Goal: Transaction & Acquisition: Purchase product/service

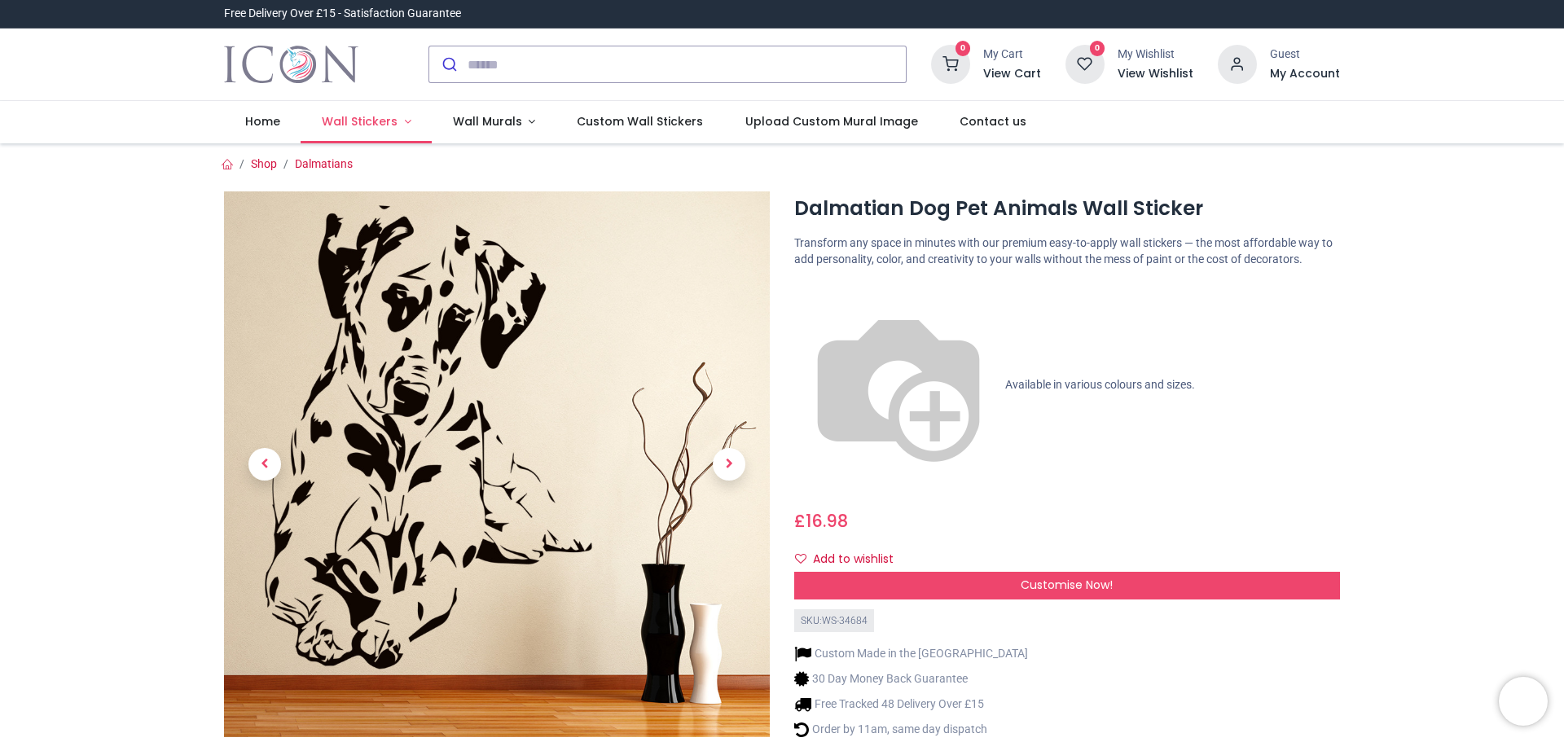
click at [376, 114] on span "Wall Stickers" at bounding box center [360, 121] width 76 height 16
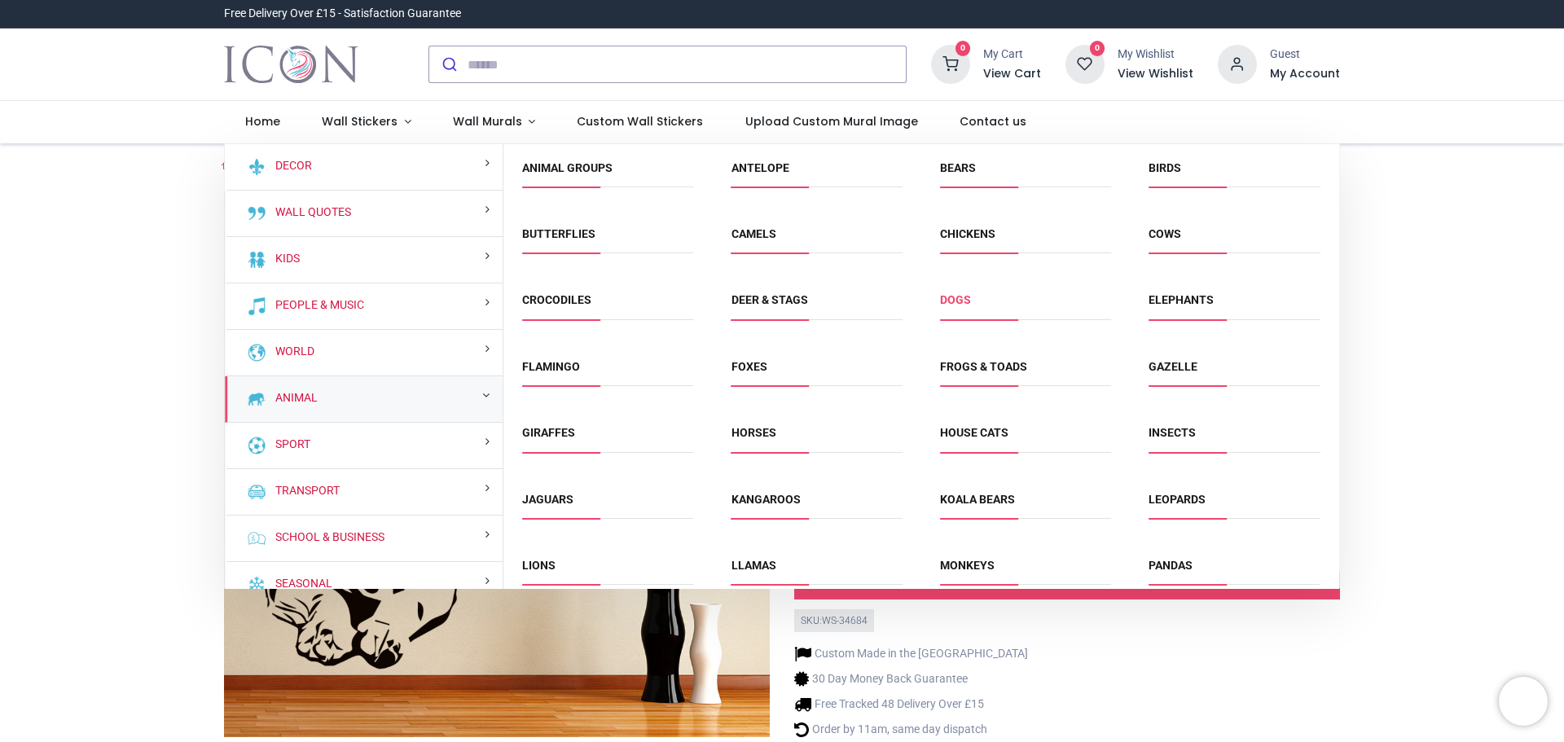
click at [960, 303] on link "Dogs" at bounding box center [955, 299] width 31 height 13
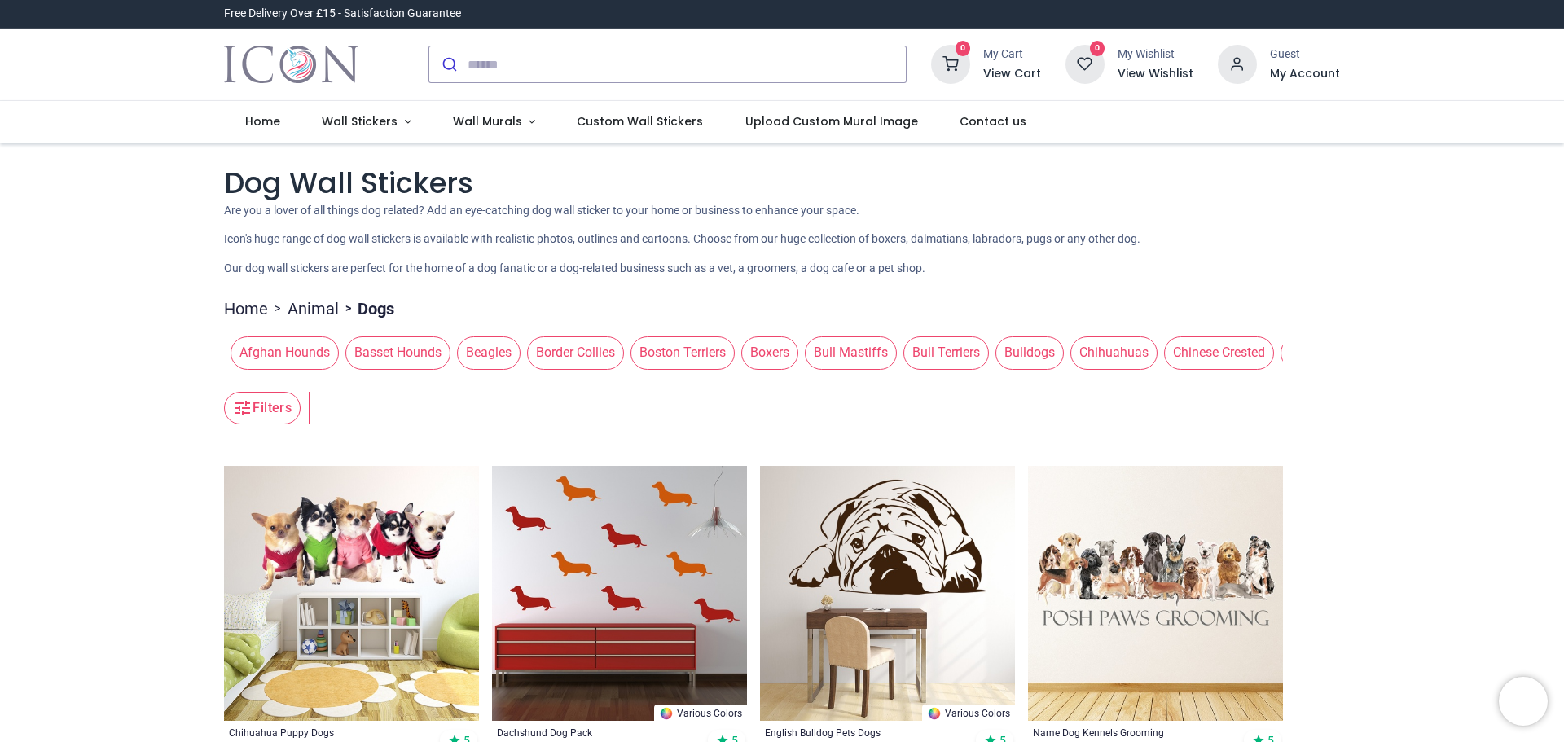
drag, startPoint x: 1561, startPoint y: 126, endPoint x: 1564, endPoint y: 143, distance: 17.3
click at [1564, 143] on div "Login • Register Home Wall Stickers" at bounding box center [782, 371] width 1564 height 742
drag, startPoint x: 396, startPoint y: 379, endPoint x: 524, endPoint y: 382, distance: 128.0
click at [524, 382] on header "Filters Filters" at bounding box center [753, 408] width 1059 height 65
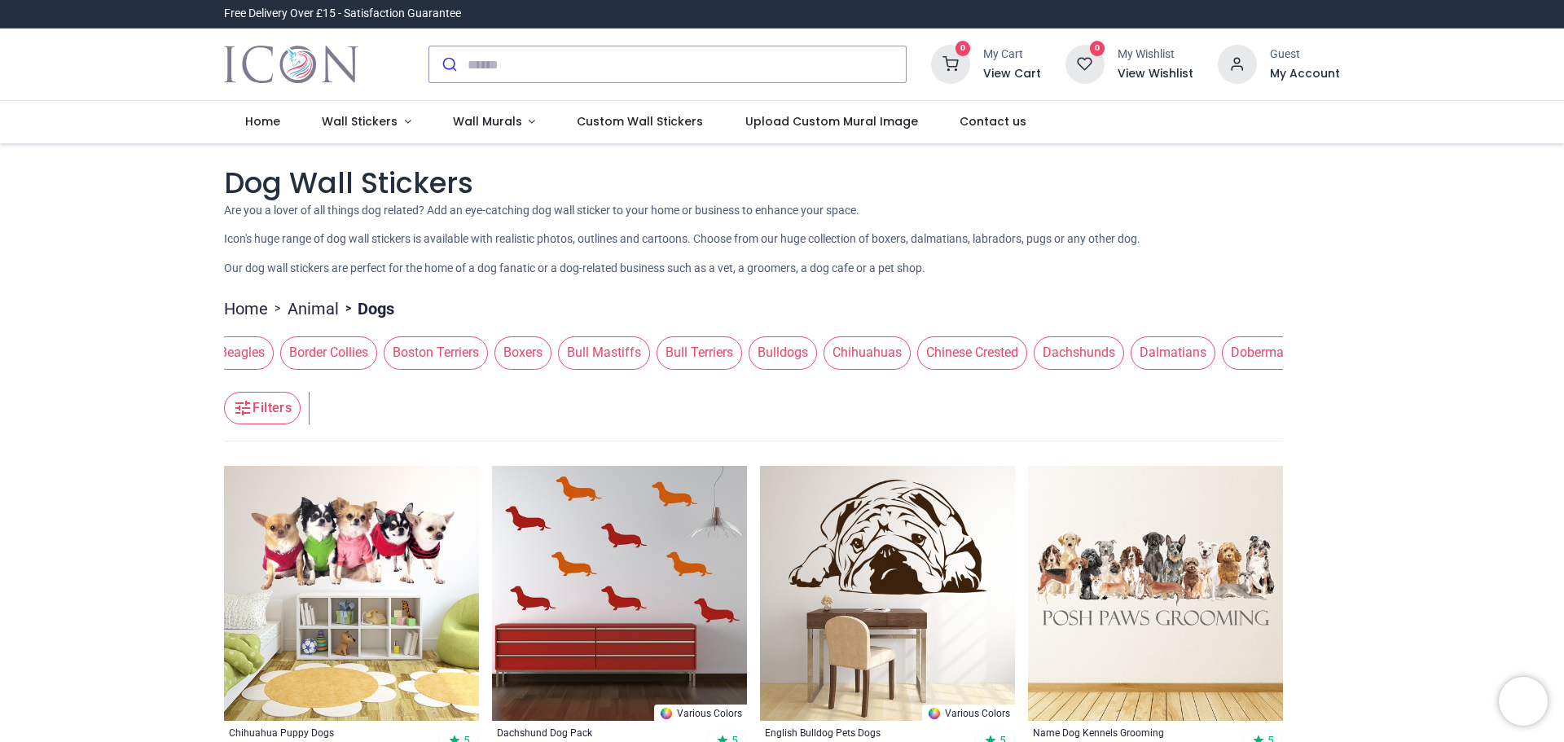
click at [1164, 349] on span "Dalmatians" at bounding box center [1173, 353] width 85 height 33
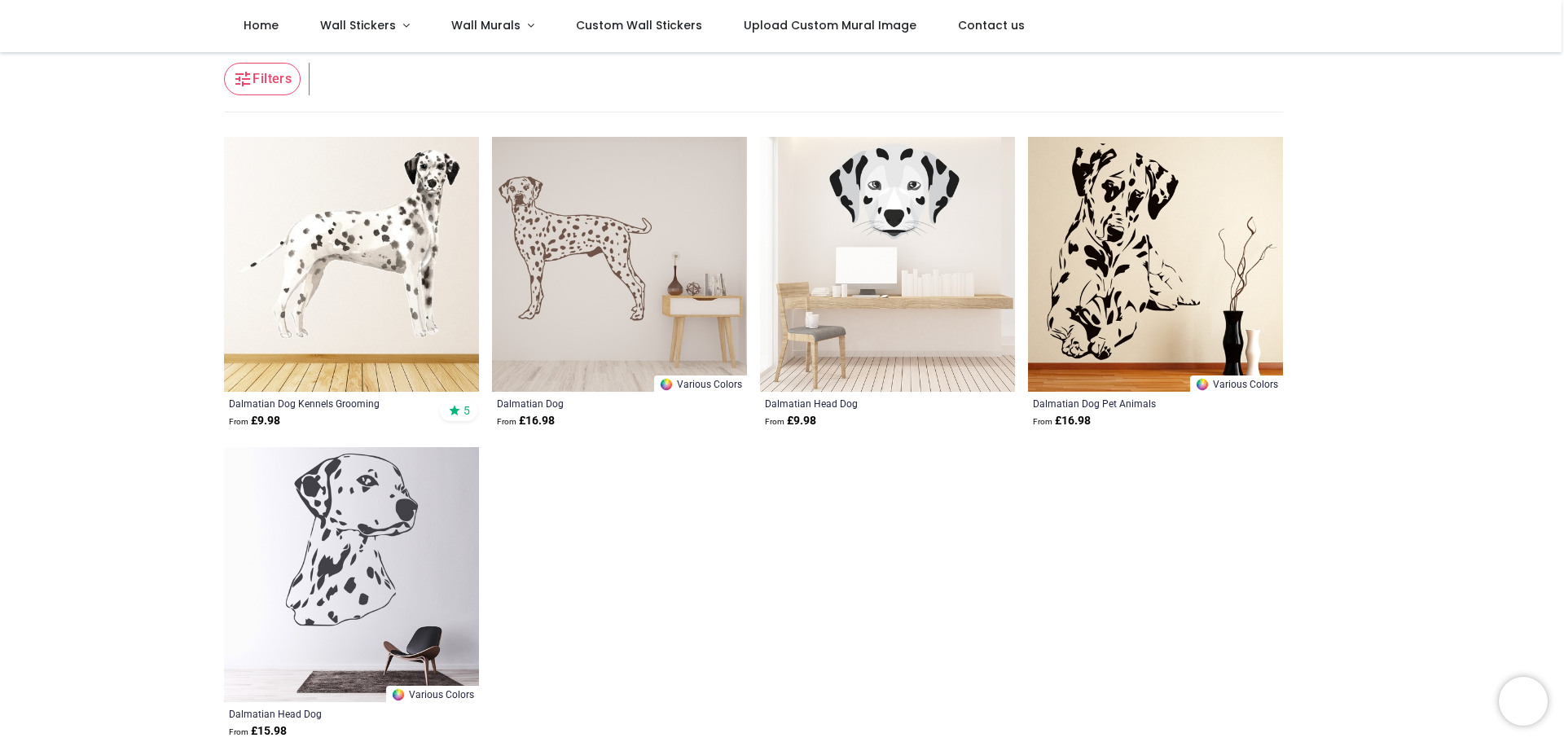
scroll to position [237, 0]
click at [429, 235] on img at bounding box center [351, 266] width 255 height 255
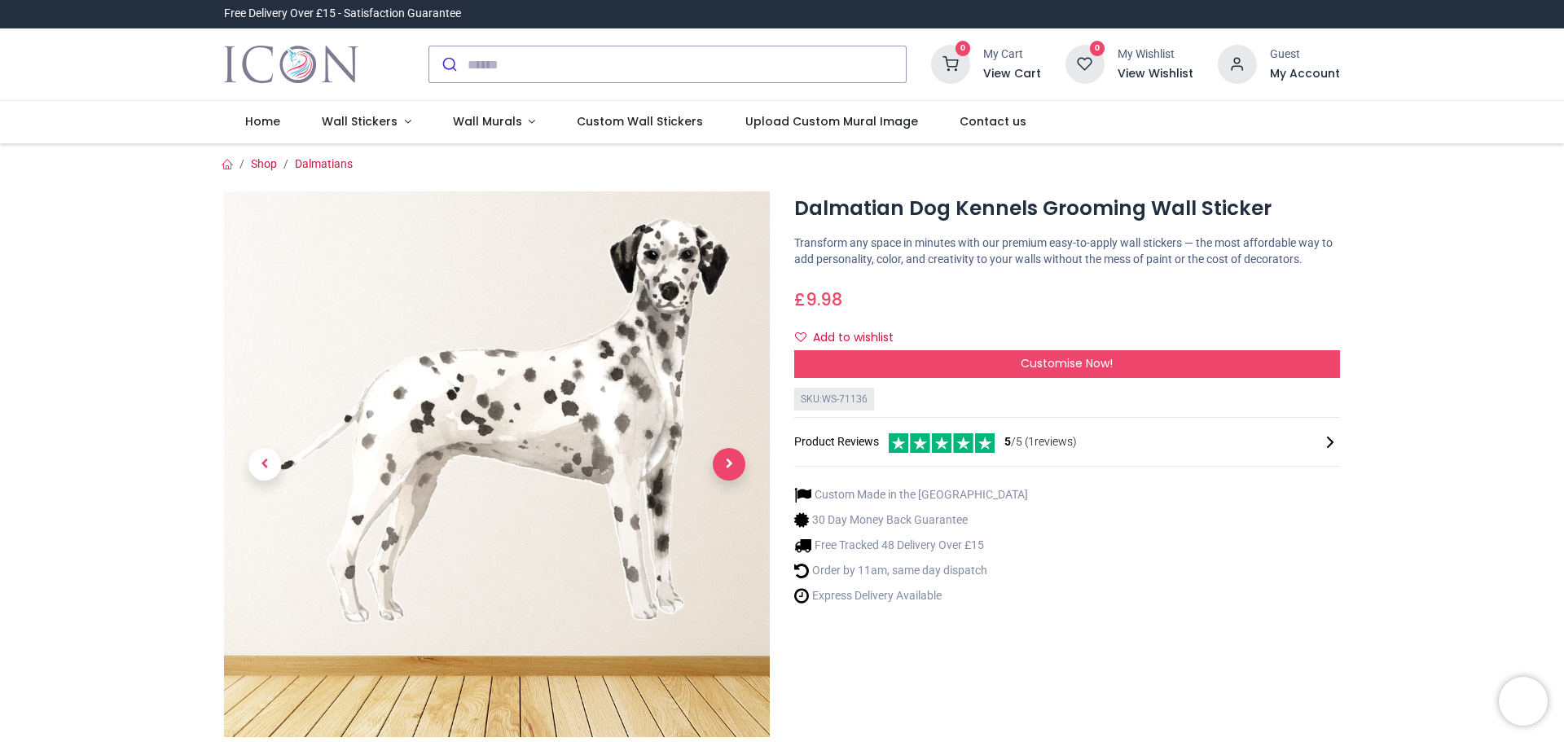
click at [736, 455] on span "Next" at bounding box center [729, 464] width 33 height 33
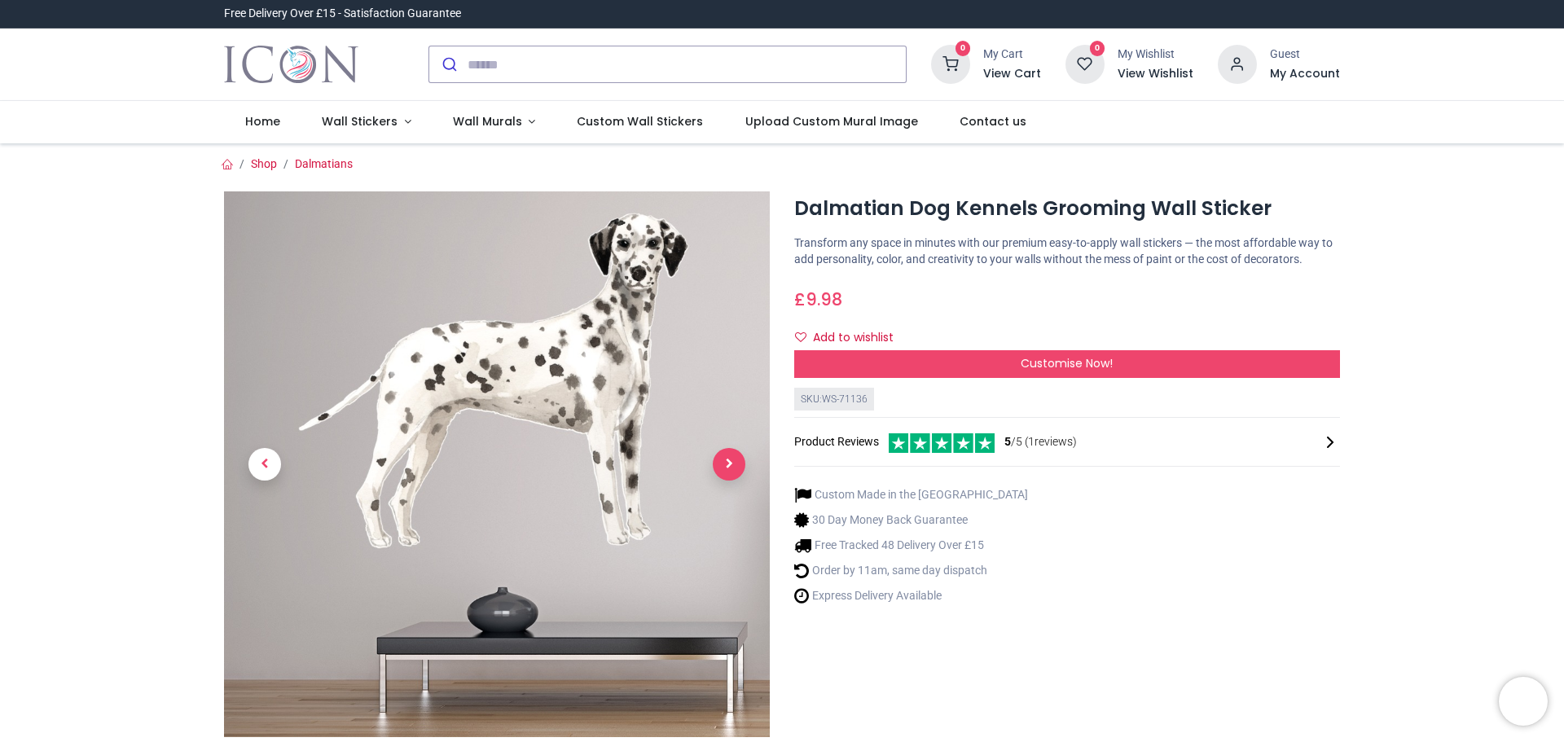
click at [736, 455] on span "Next" at bounding box center [729, 464] width 33 height 33
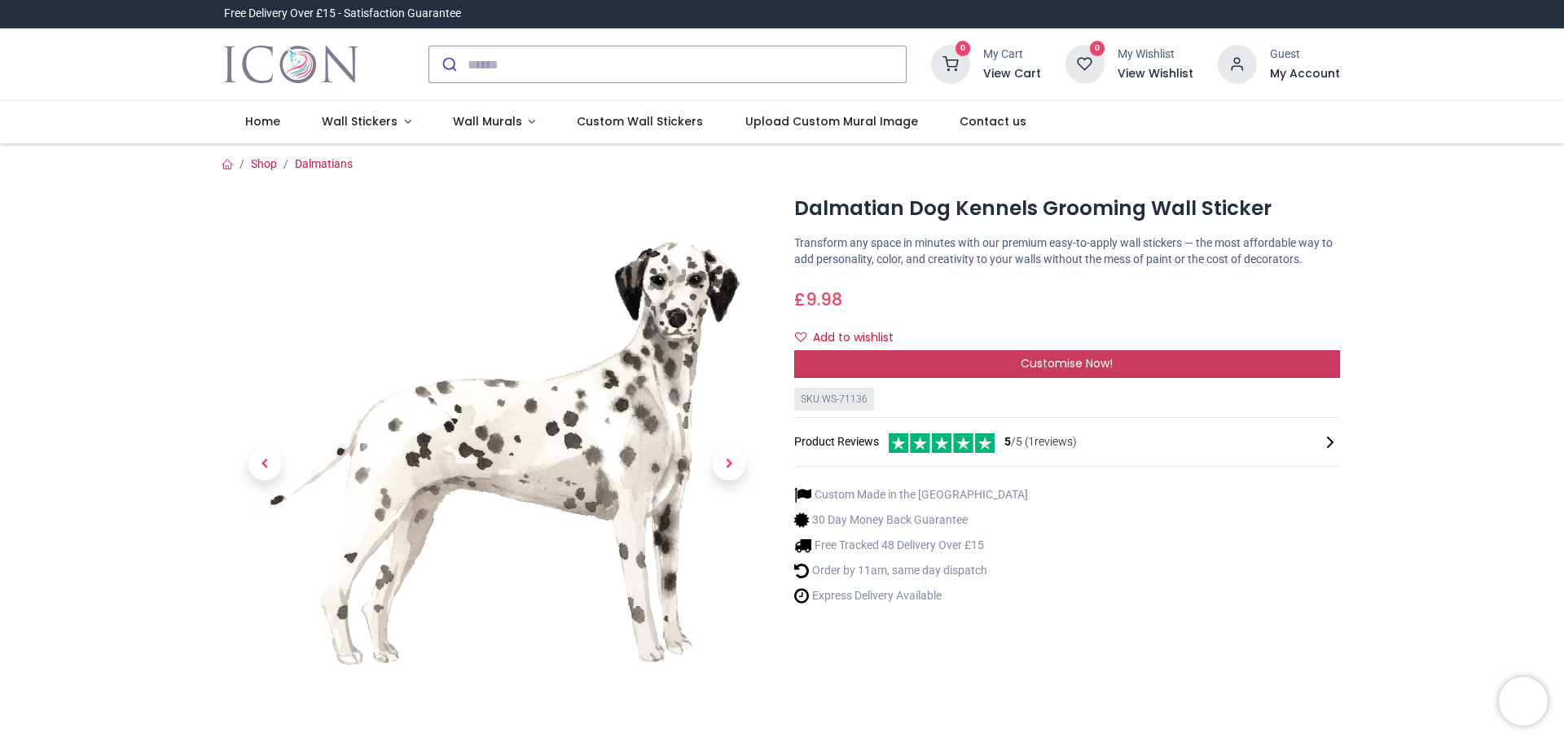
click at [929, 359] on div "Customise Now!" at bounding box center [1067, 364] width 546 height 28
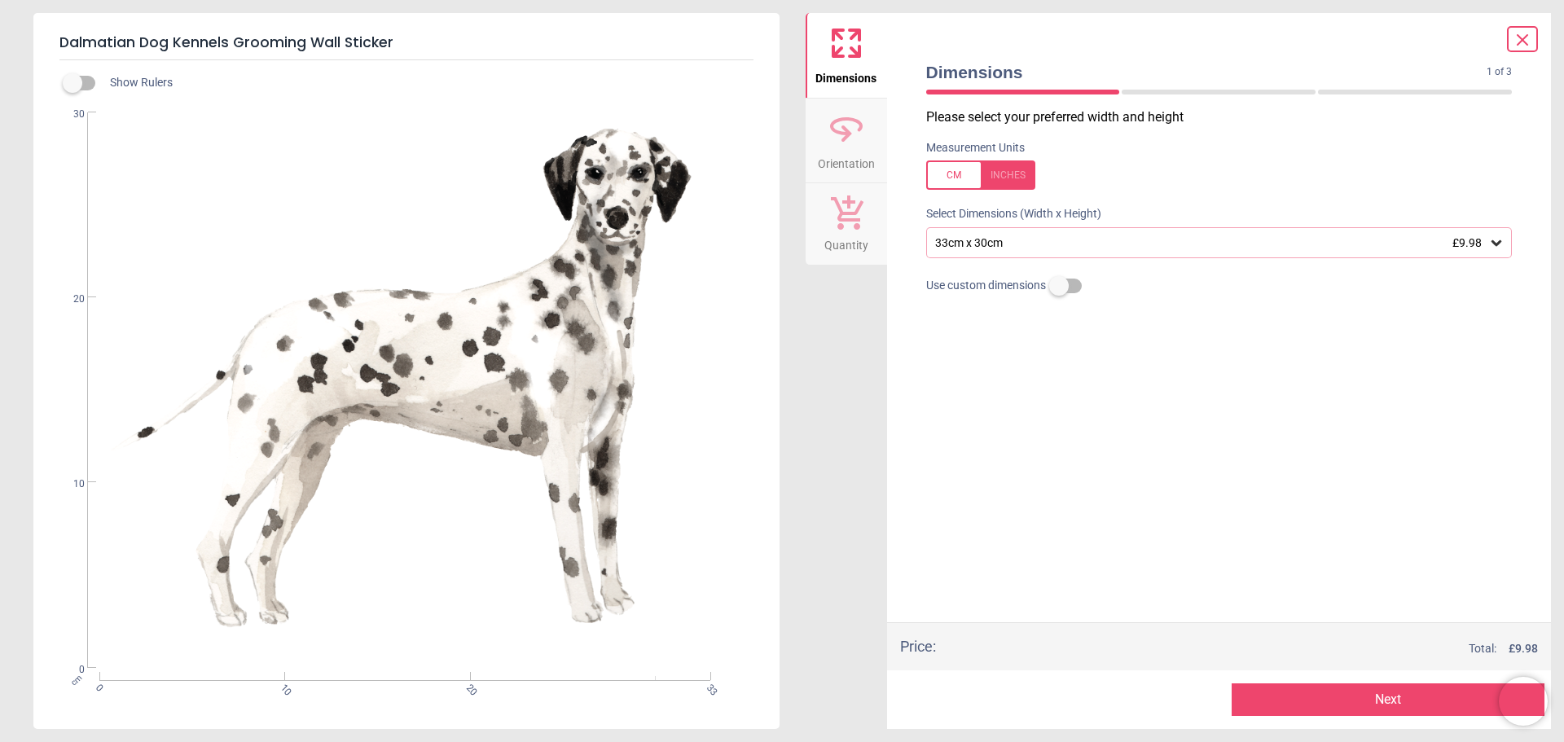
click at [1225, 232] on div "33cm x 30cm £9.98" at bounding box center [1219, 242] width 587 height 31
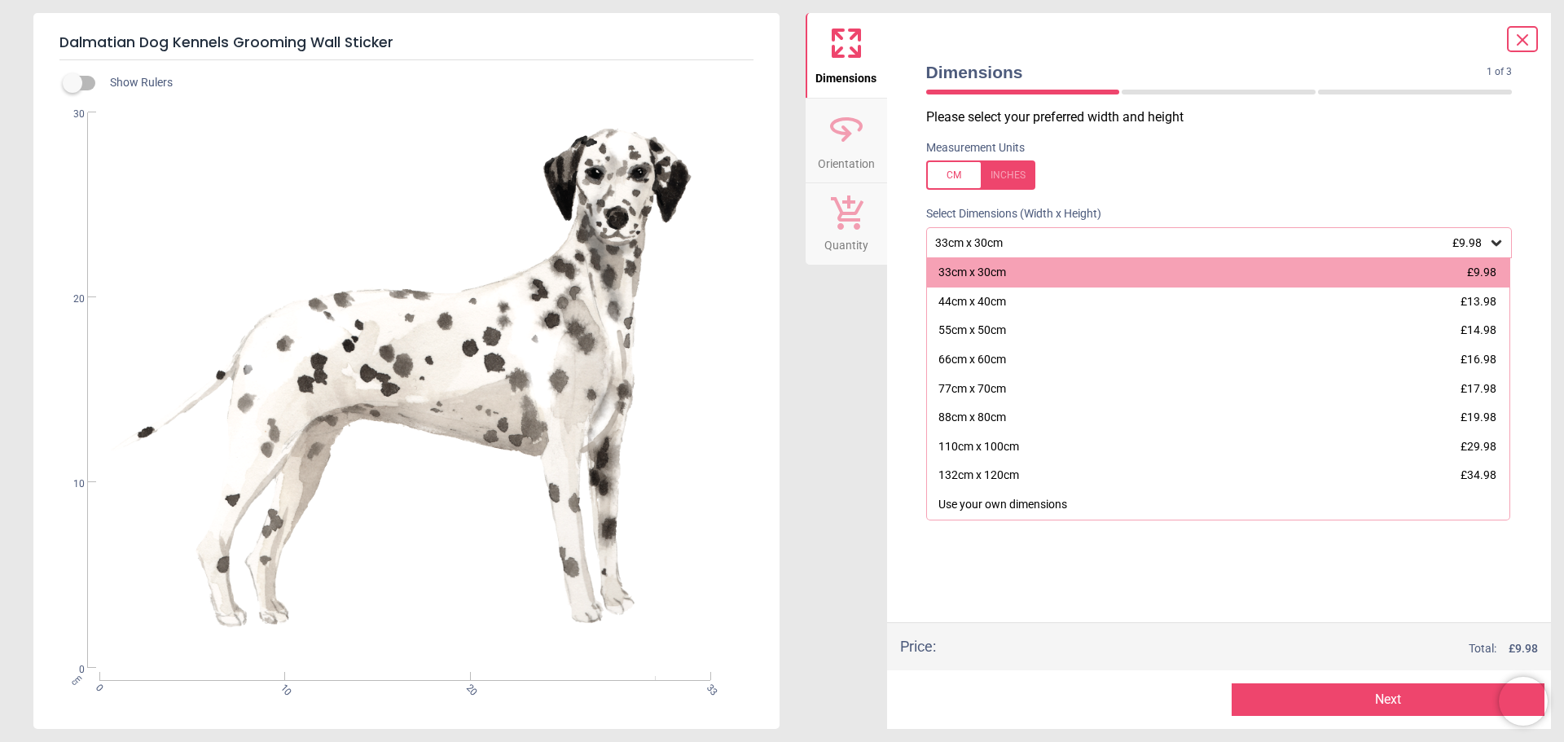
click at [964, 183] on div at bounding box center [980, 175] width 109 height 29
click at [1076, 235] on div "13" x 11.8" (1ft 1" x 1ft) £9.98" at bounding box center [1219, 242] width 587 height 31
